Goal: Information Seeking & Learning: Learn about a topic

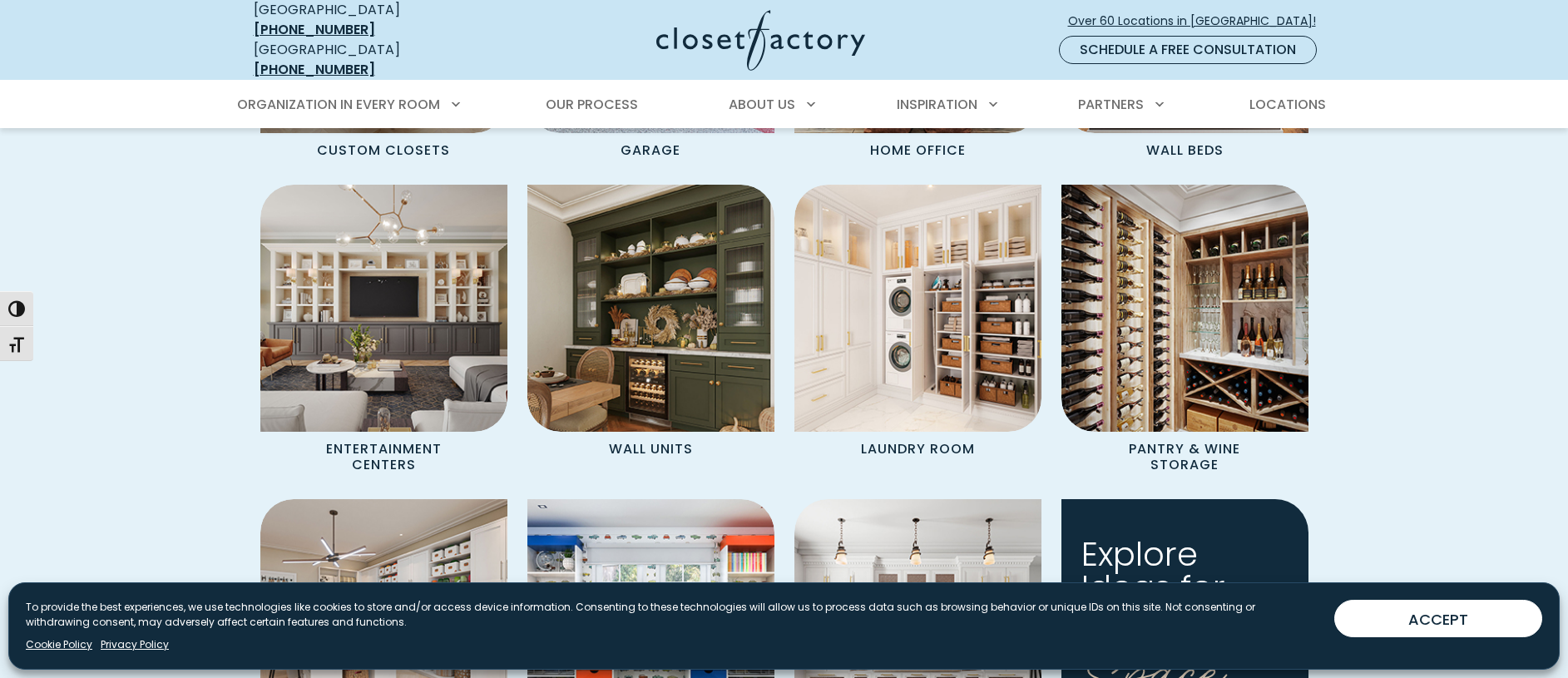
scroll to position [1779, 0]
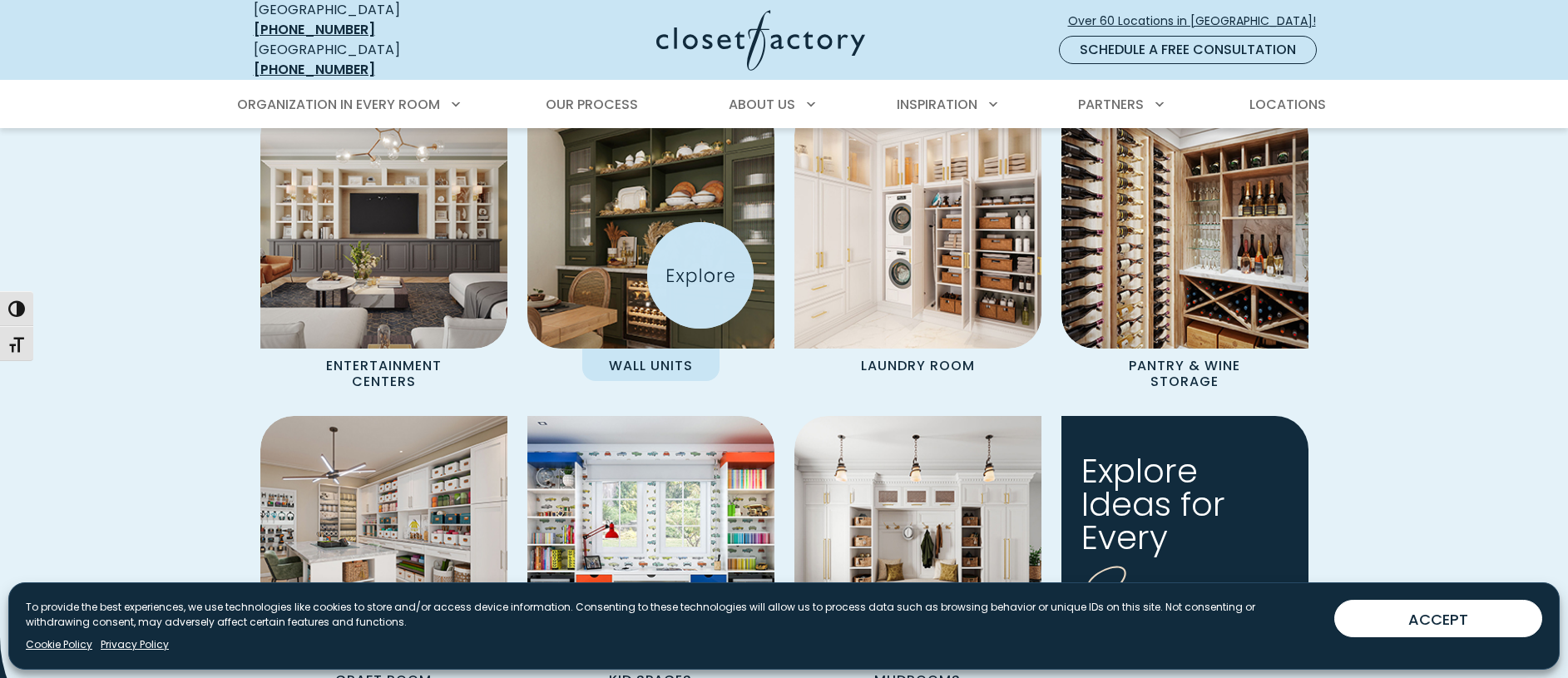
click at [698, 270] on img "Spaces Grid" at bounding box center [651, 225] width 272 height 272
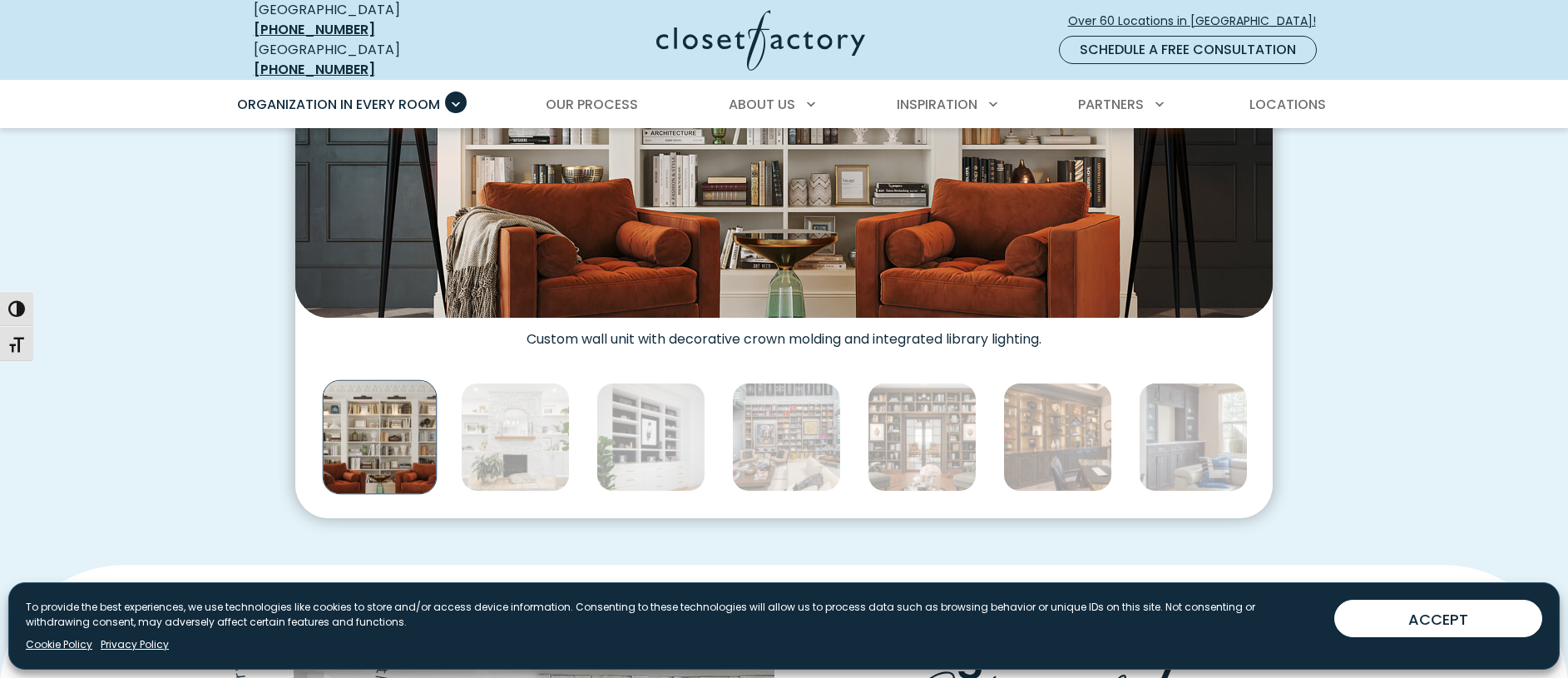
scroll to position [904, 0]
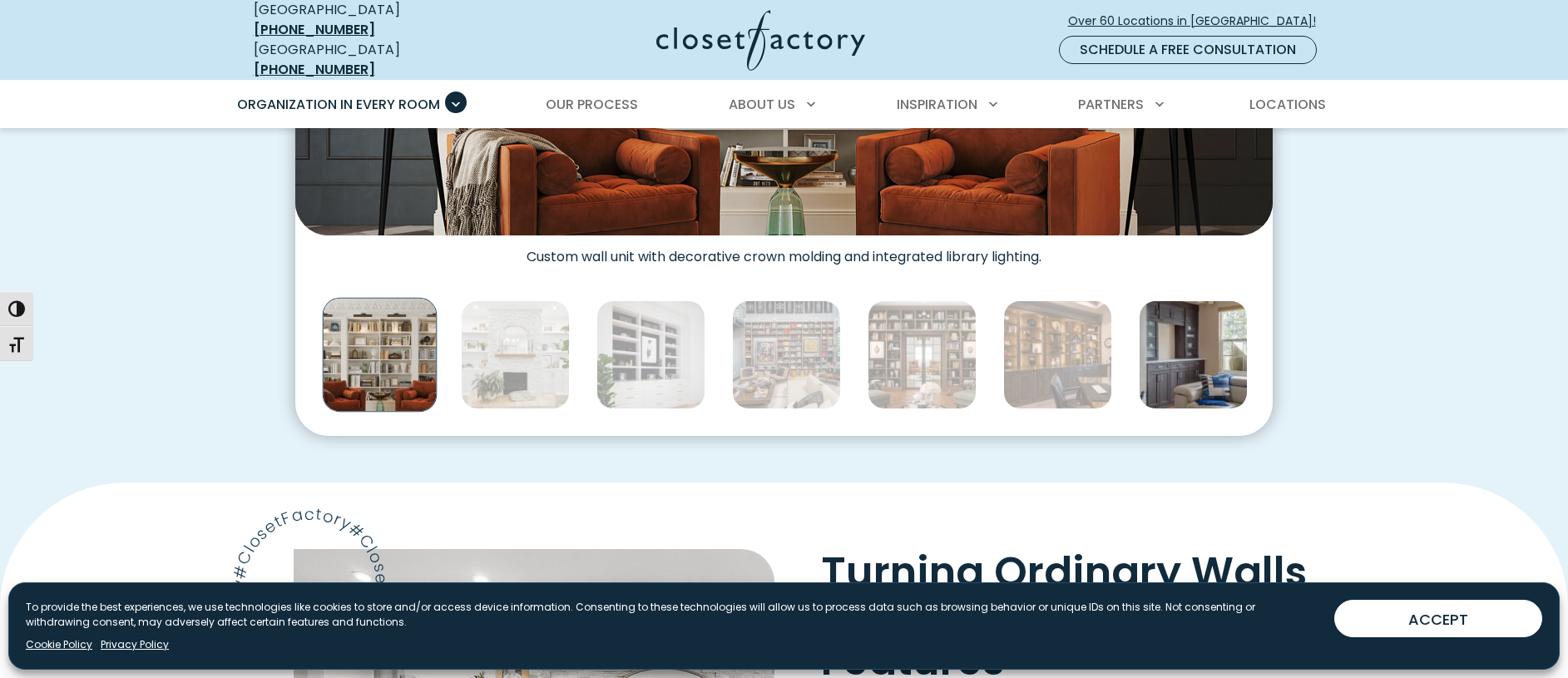
click at [1216, 329] on img "Thumbnail Gallery" at bounding box center [1193, 354] width 109 height 109
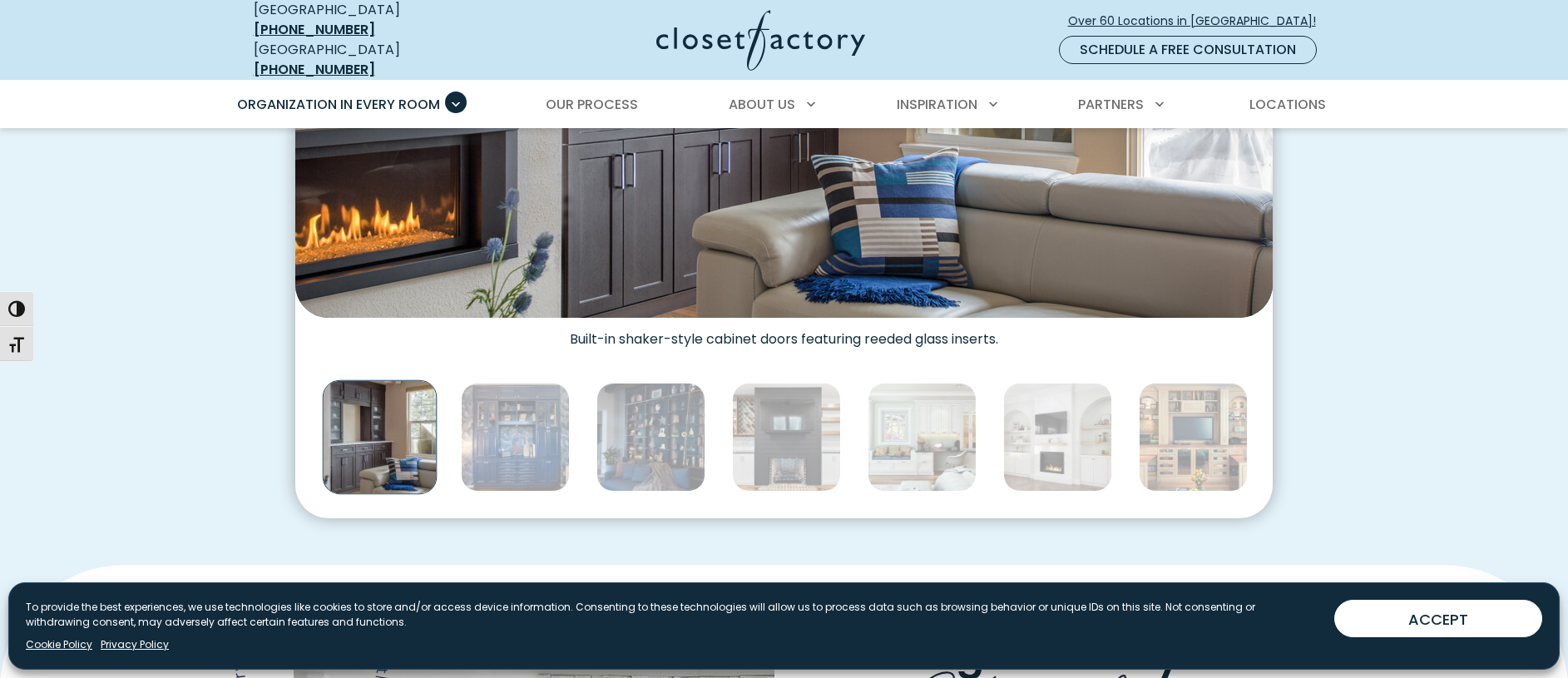
scroll to position [493, 0]
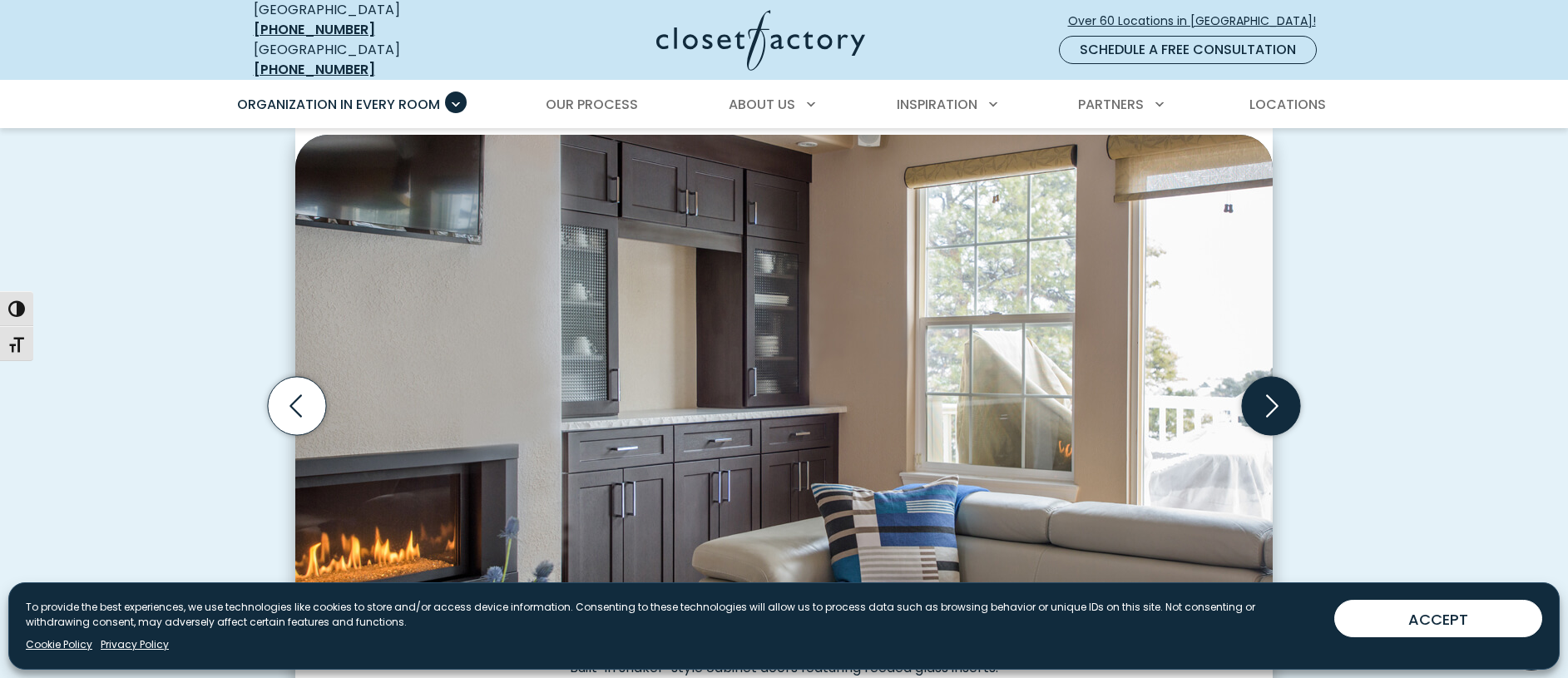
click at [1260, 399] on icon "Next slide" at bounding box center [1271, 406] width 58 height 58
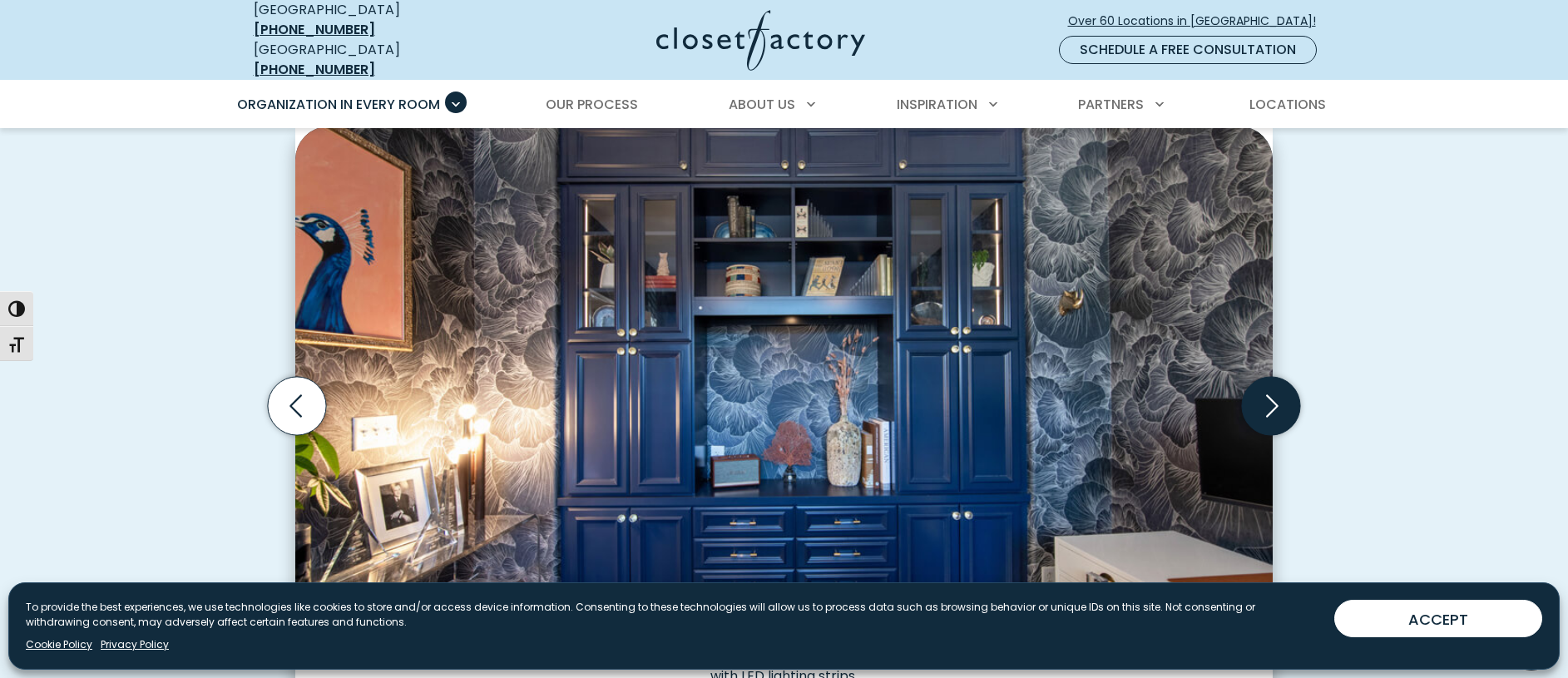
click at [1267, 396] on icon "Next slide" at bounding box center [1271, 406] width 58 height 58
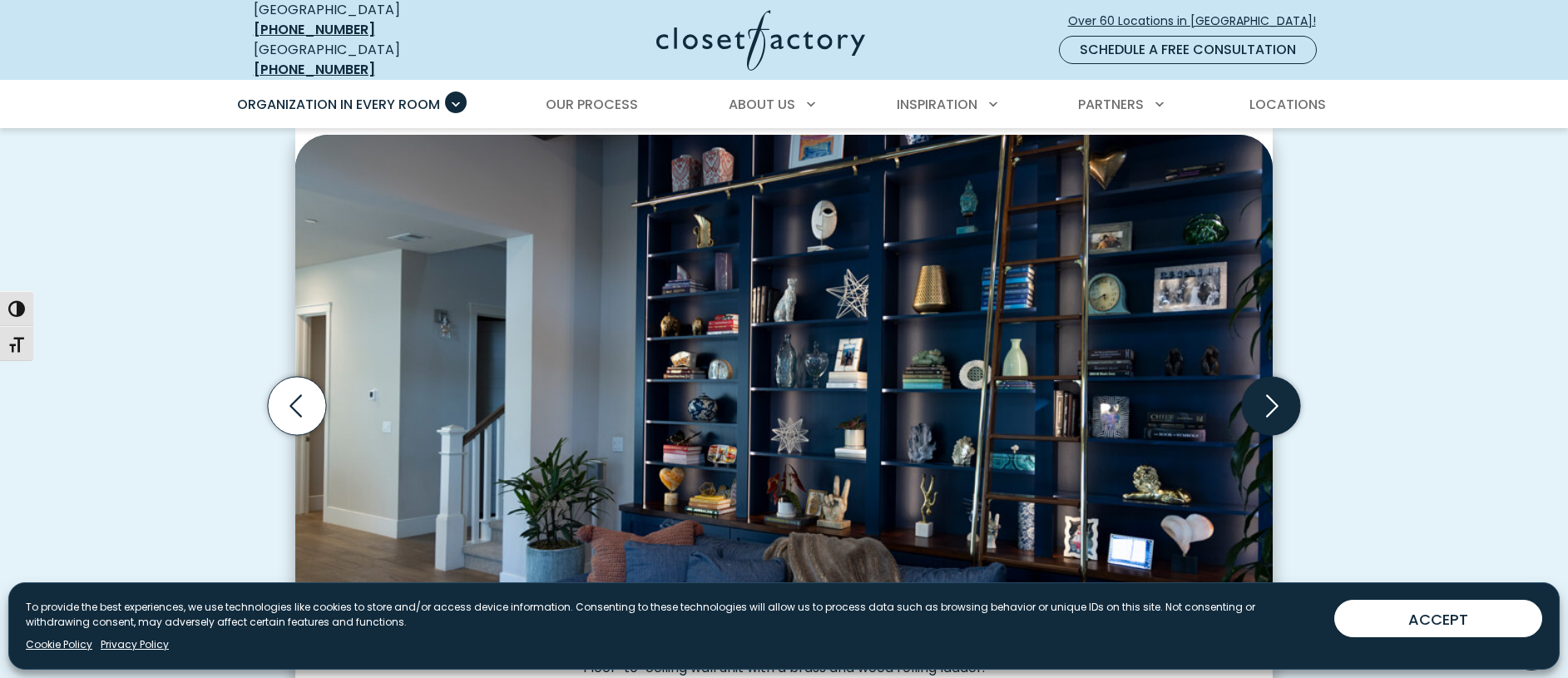
click at [1267, 396] on icon "Next slide" at bounding box center [1271, 406] width 58 height 58
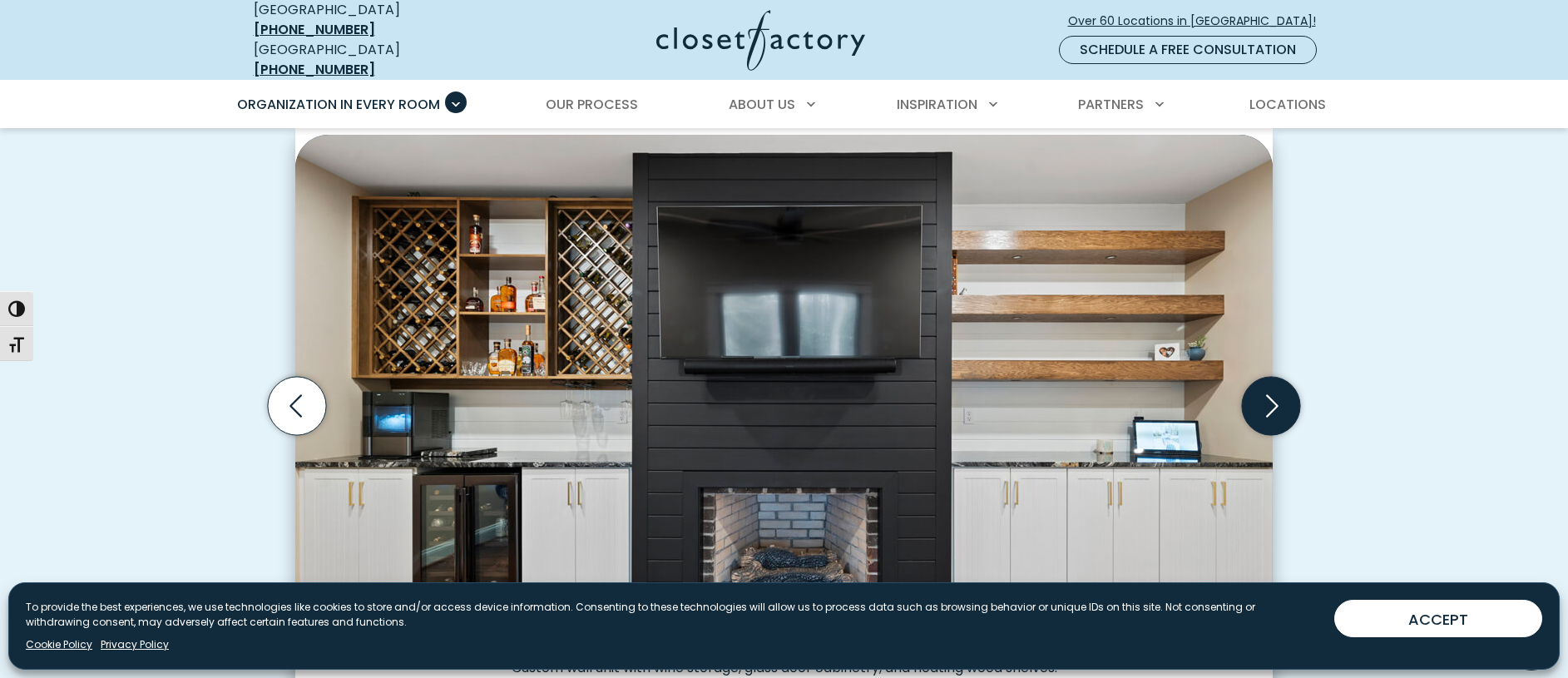
click at [1267, 396] on icon "Next slide" at bounding box center [1271, 406] width 58 height 58
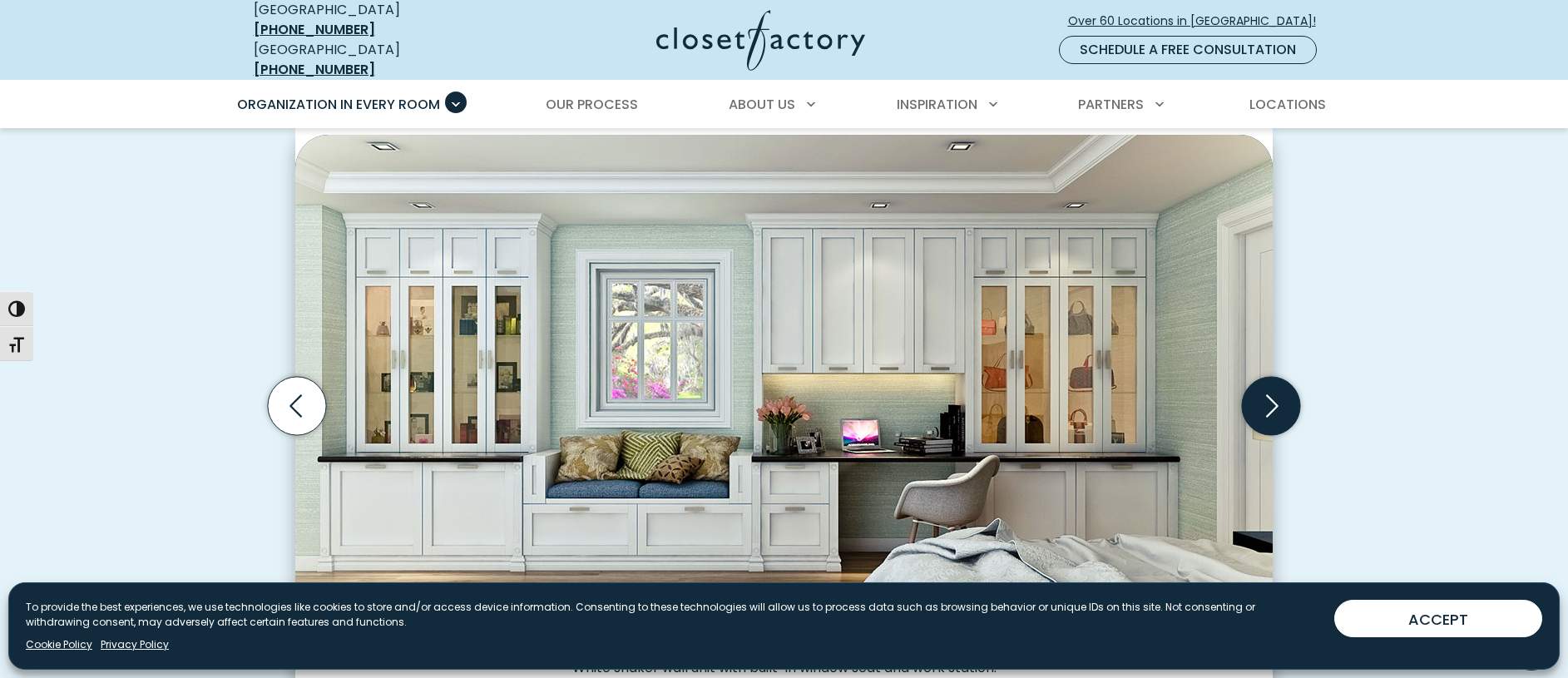
click at [1267, 396] on icon "Next slide" at bounding box center [1271, 406] width 58 height 58
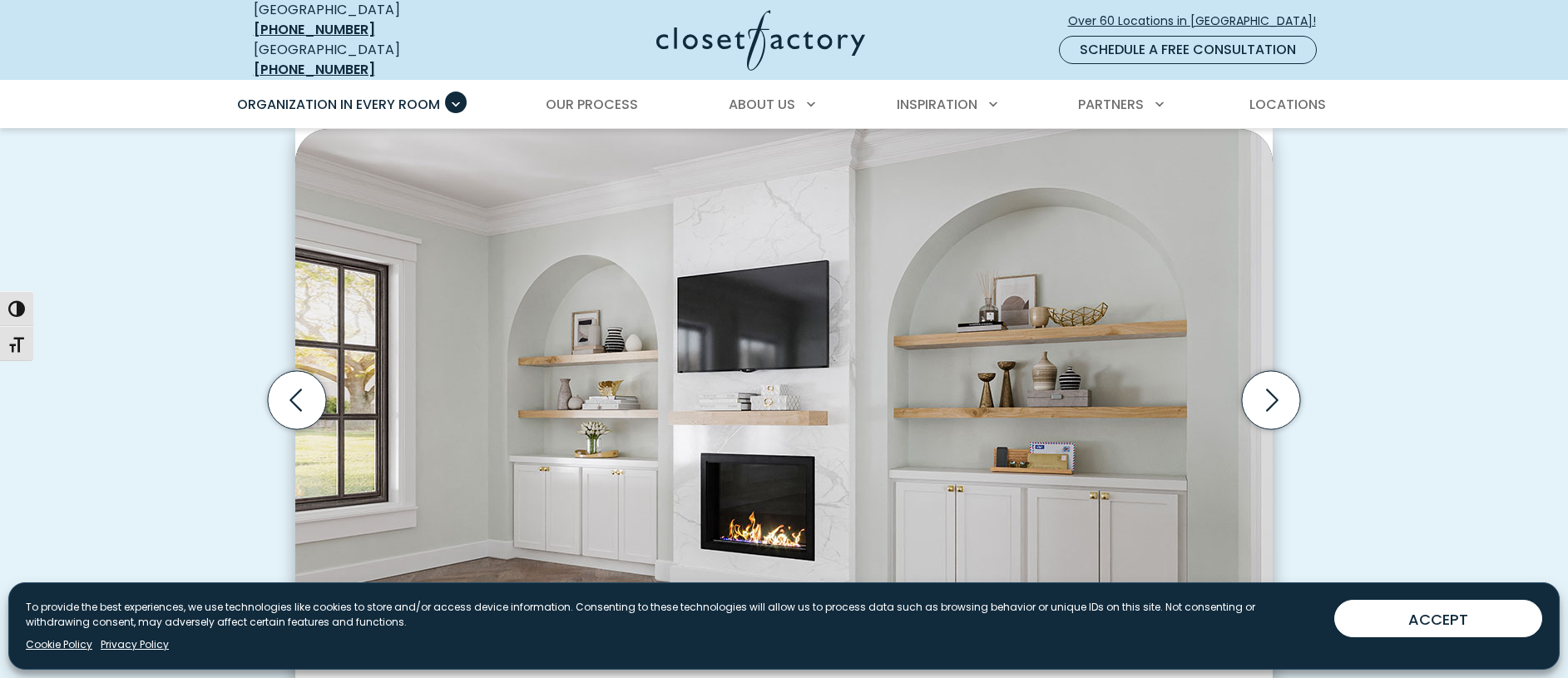
scroll to position [0, 0]
